Goal: Navigation & Orientation: Find specific page/section

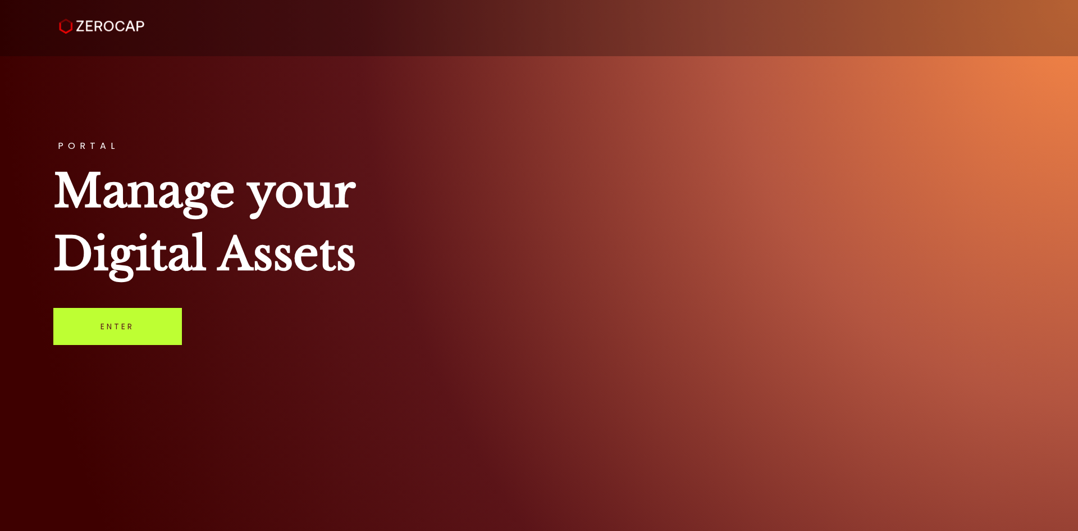
click at [103, 325] on link "Enter" at bounding box center [117, 326] width 129 height 37
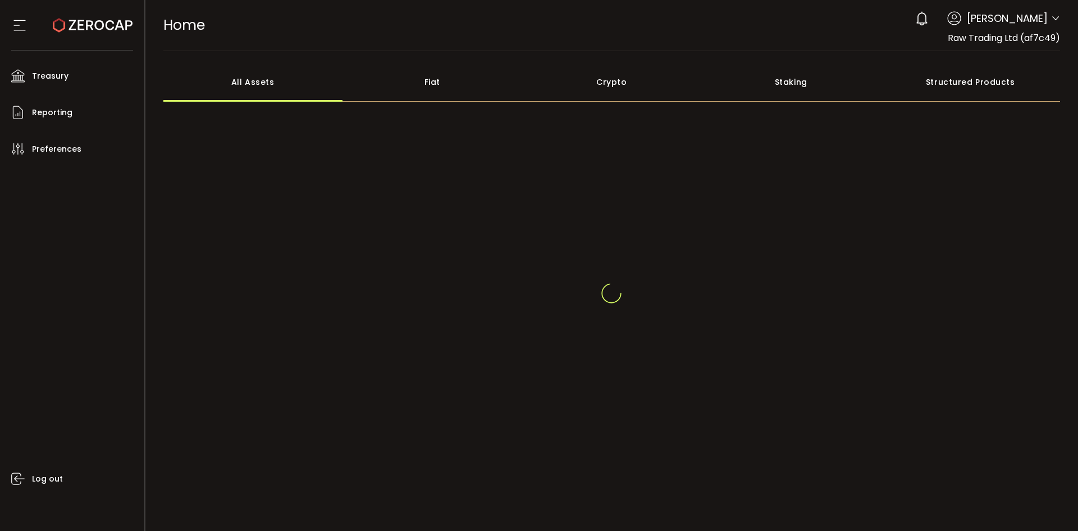
click at [1027, 17] on span "[PERSON_NAME]" at bounding box center [1007, 18] width 81 height 15
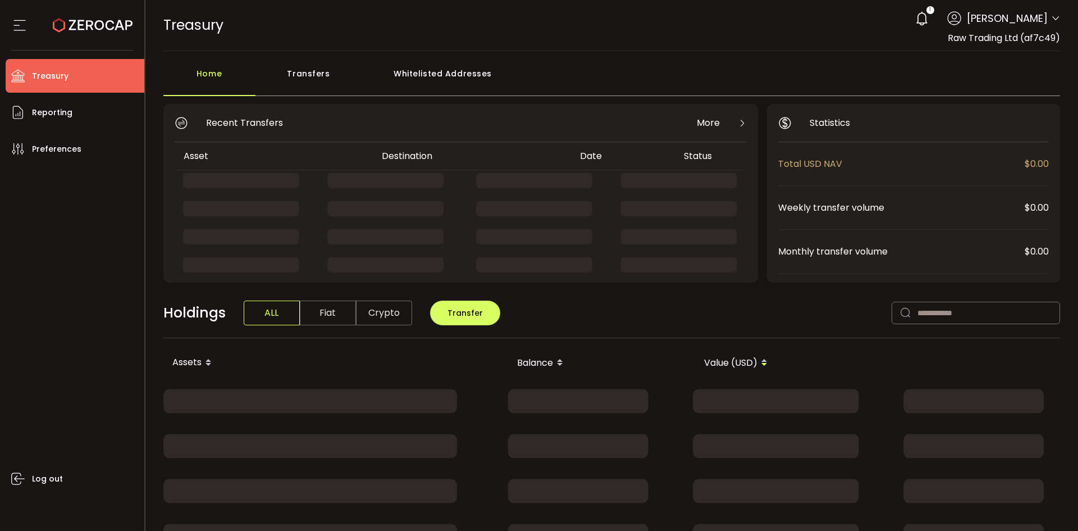
click at [1052, 21] on icon at bounding box center [1055, 18] width 9 height 9
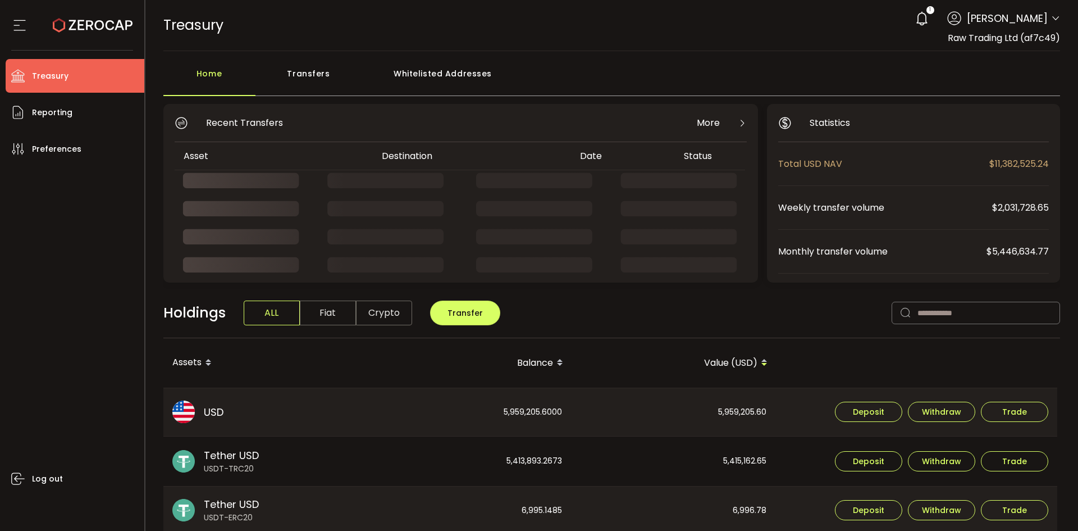
click at [1052, 18] on icon at bounding box center [1055, 18] width 9 height 9
click at [1055, 17] on icon at bounding box center [1055, 18] width 9 height 9
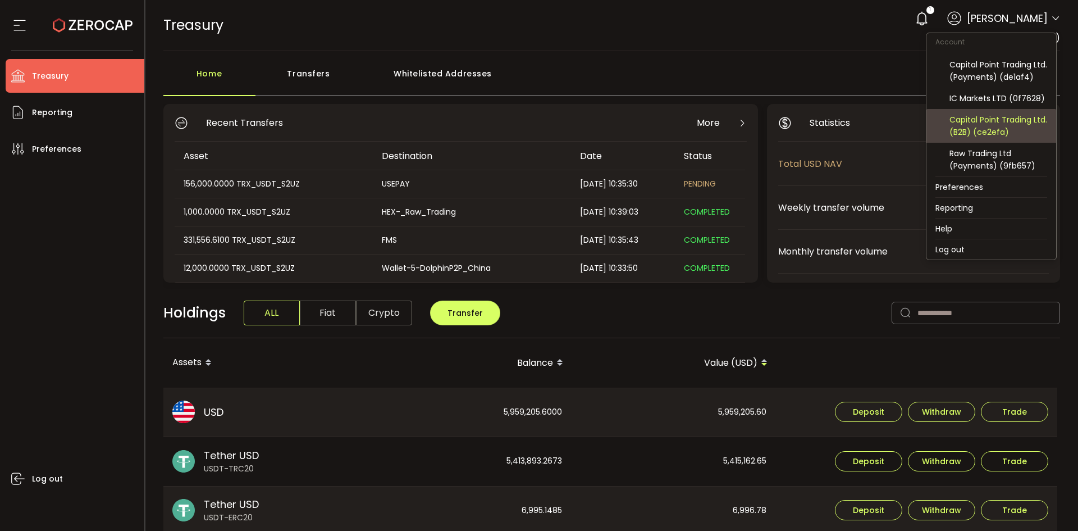
scroll to position [74, 0]
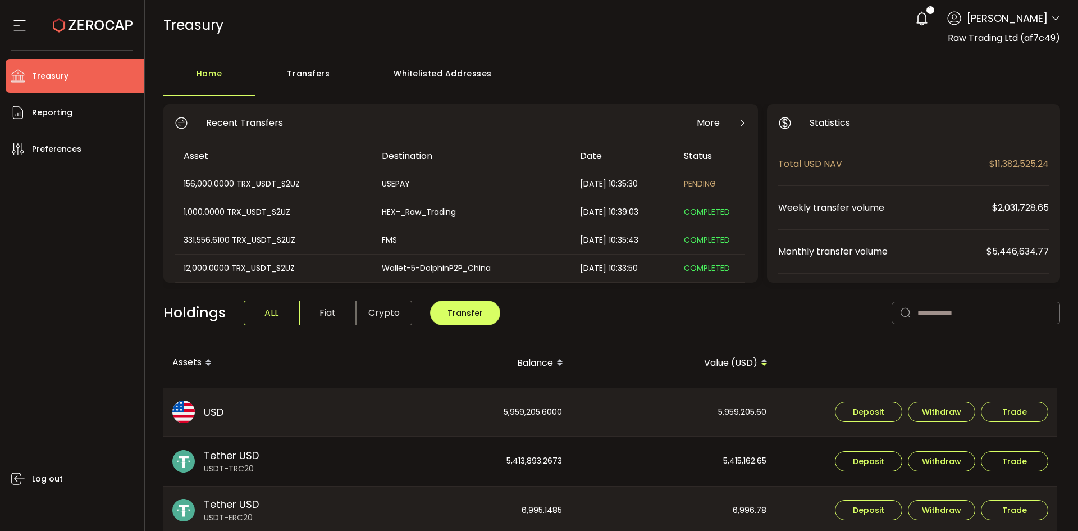
click at [1040, 13] on span "[PERSON_NAME]" at bounding box center [1007, 18] width 81 height 15
click at [1041, 22] on span "[PERSON_NAME]" at bounding box center [1007, 18] width 81 height 15
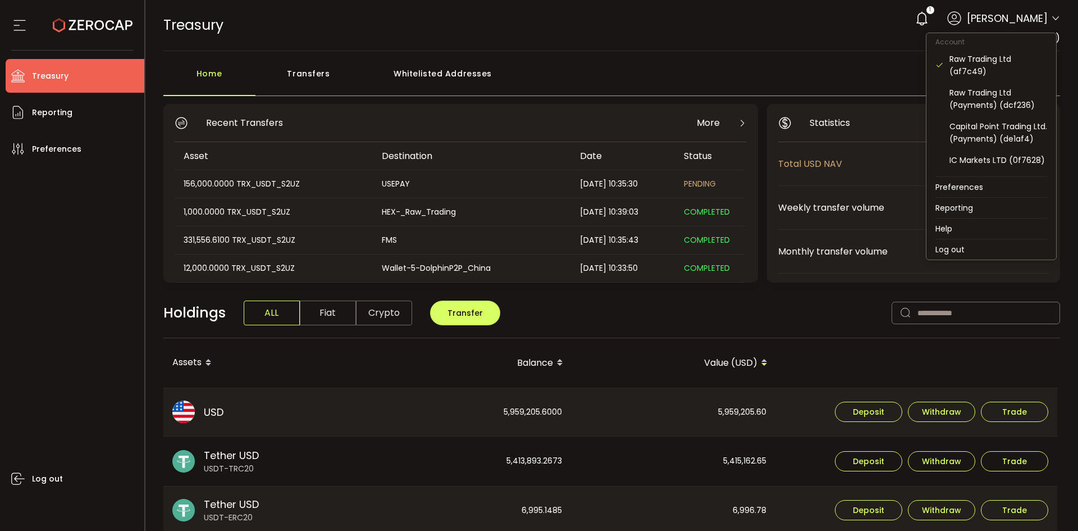
click at [1051, 19] on icon at bounding box center [1055, 18] width 9 height 9
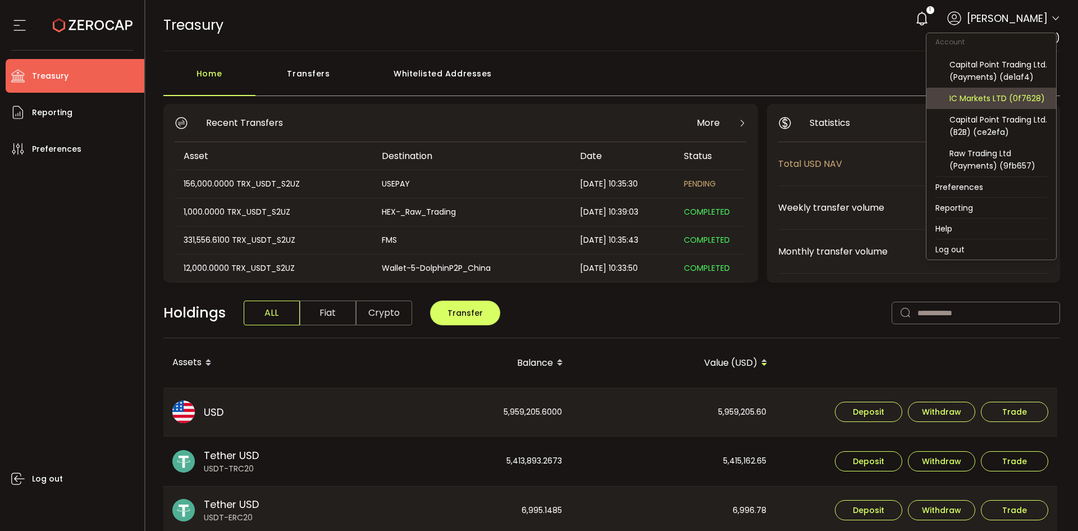
click at [1014, 98] on div "IC Markets LTD (0f7628)" at bounding box center [999, 98] width 98 height 12
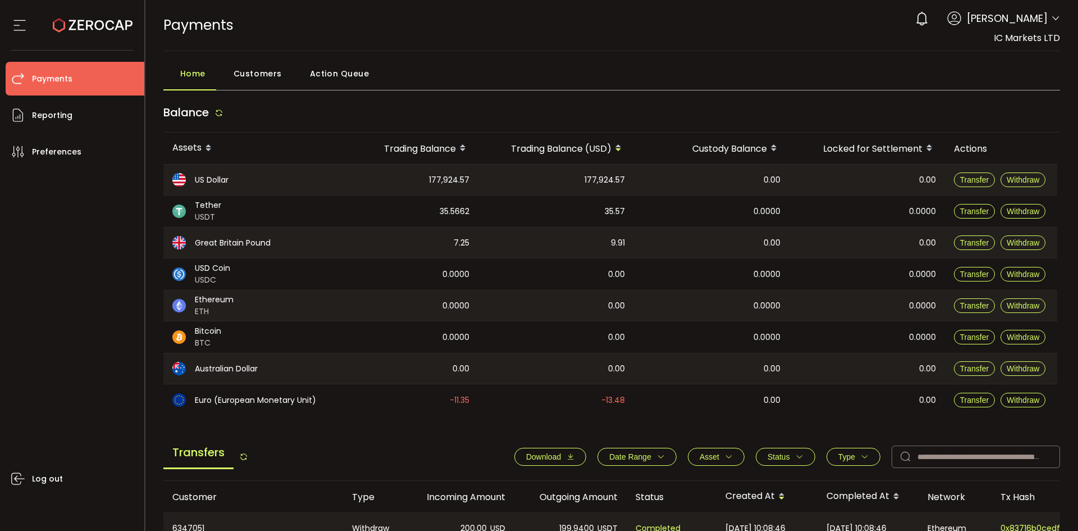
click at [1053, 20] on icon at bounding box center [1055, 18] width 9 height 9
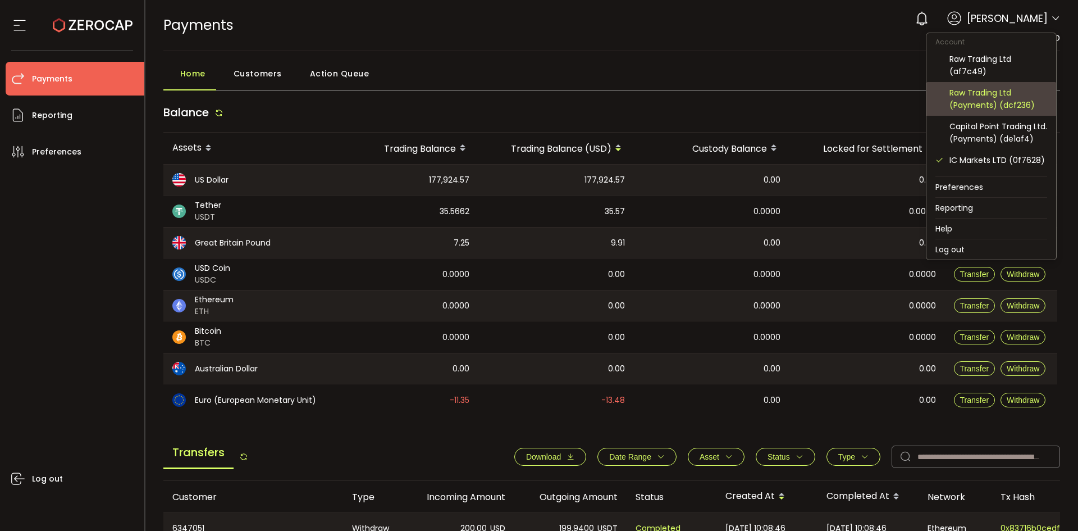
scroll to position [56, 0]
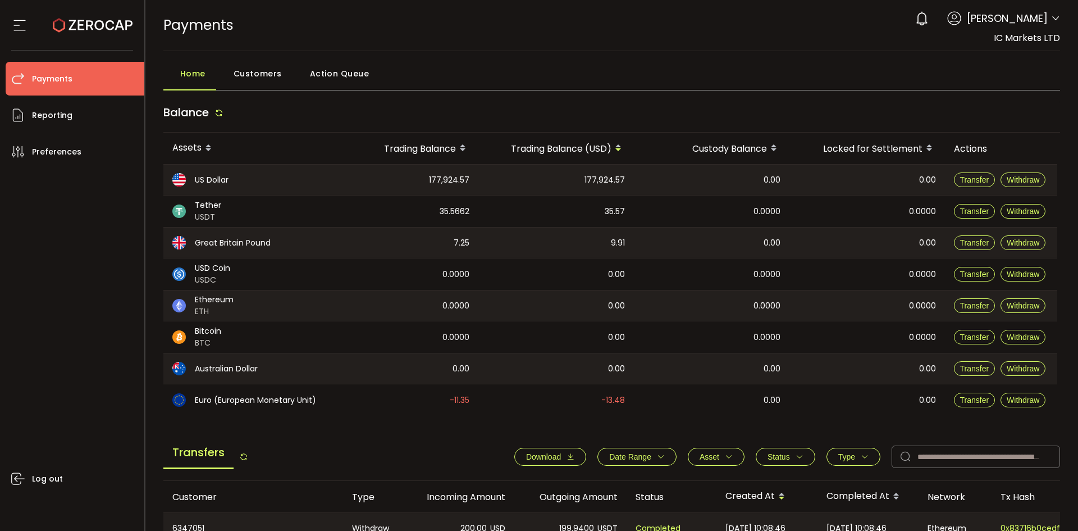
click at [1052, 19] on icon at bounding box center [1055, 18] width 9 height 9
click at [258, 71] on span "Customers" at bounding box center [258, 73] width 48 height 22
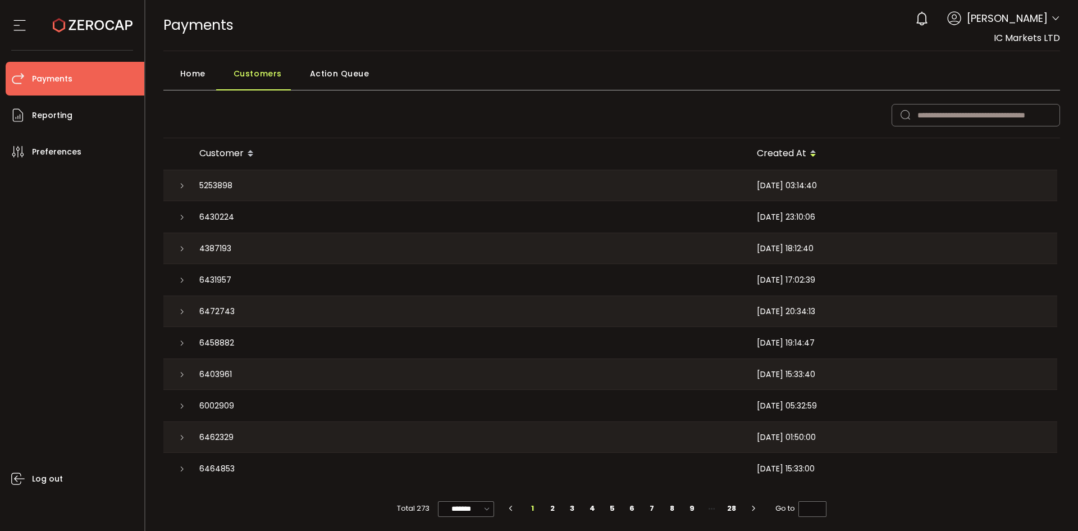
click at [190, 81] on span "Home" at bounding box center [192, 73] width 25 height 22
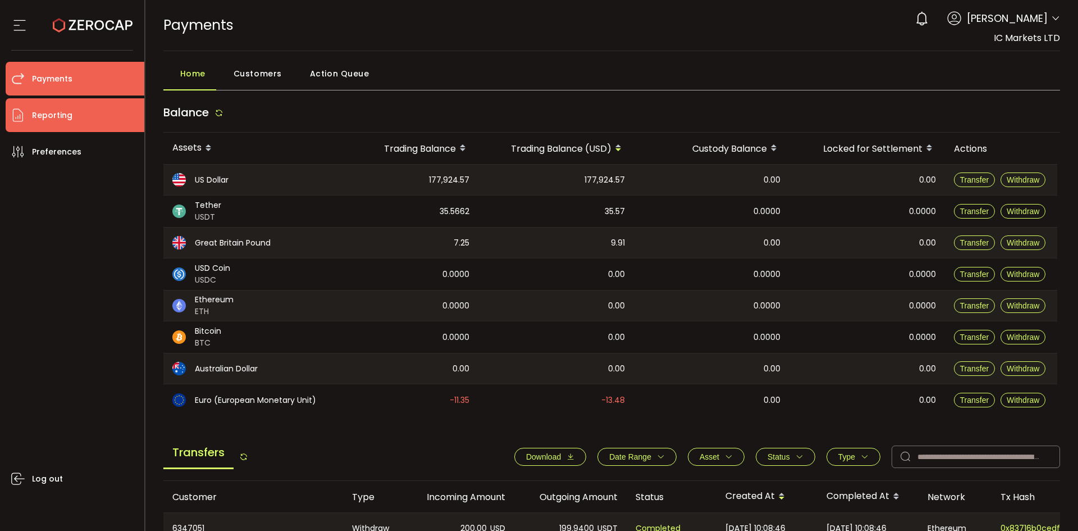
click at [83, 119] on li "Reporting" at bounding box center [75, 115] width 139 height 34
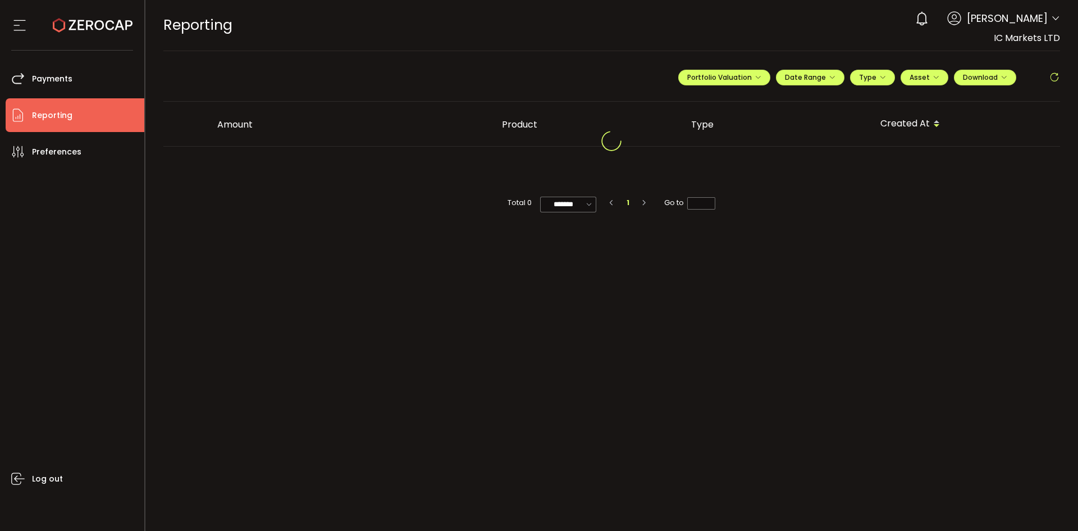
click at [24, 25] on icon at bounding box center [19, 25] width 17 height 17
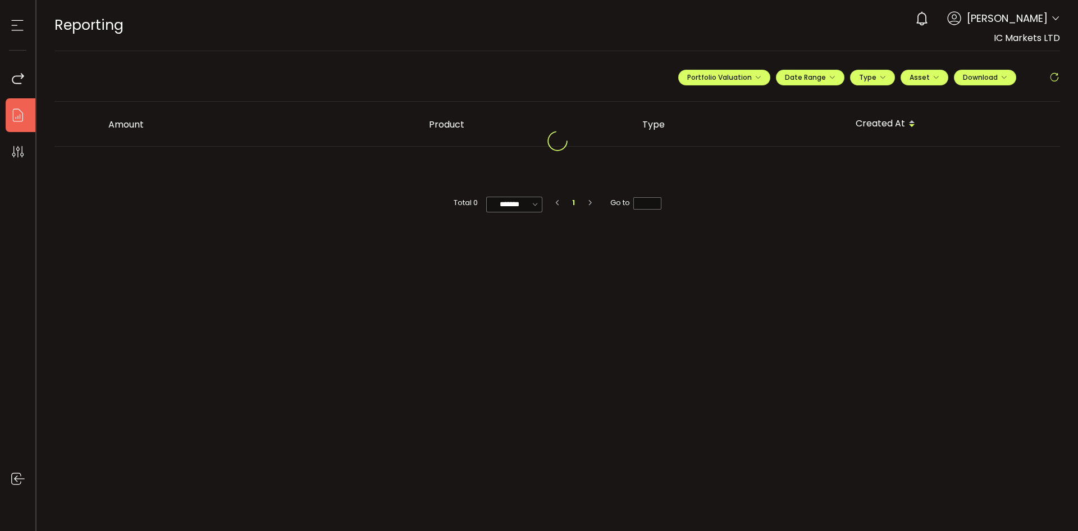
click at [22, 25] on icon at bounding box center [17, 25] width 17 height 17
